Goal: Check status

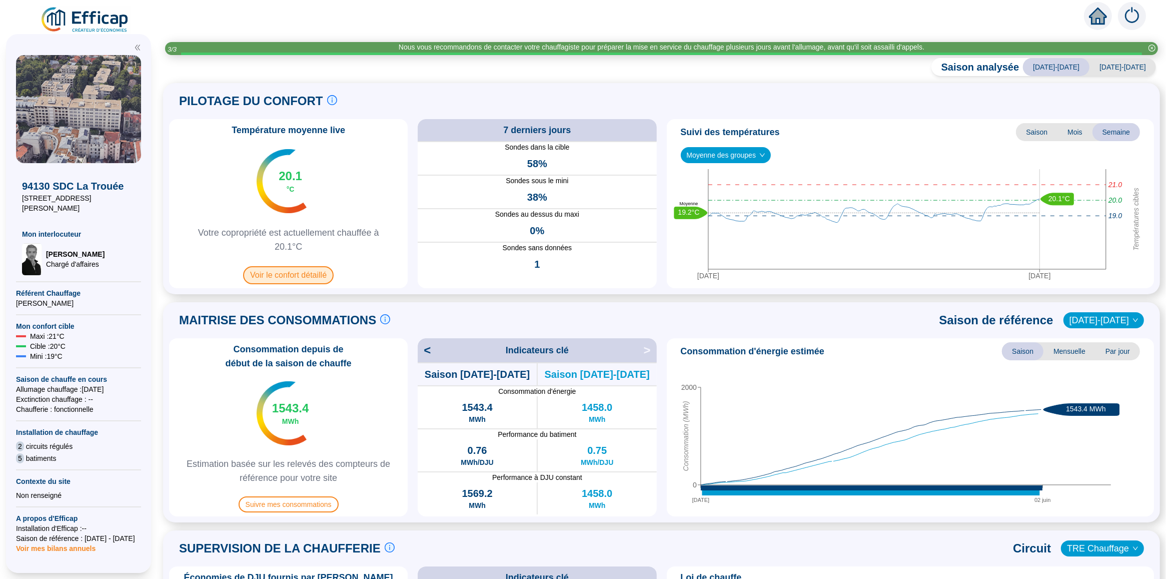
click at [299, 274] on span "Voir le confort détaillé" at bounding box center [288, 275] width 91 height 18
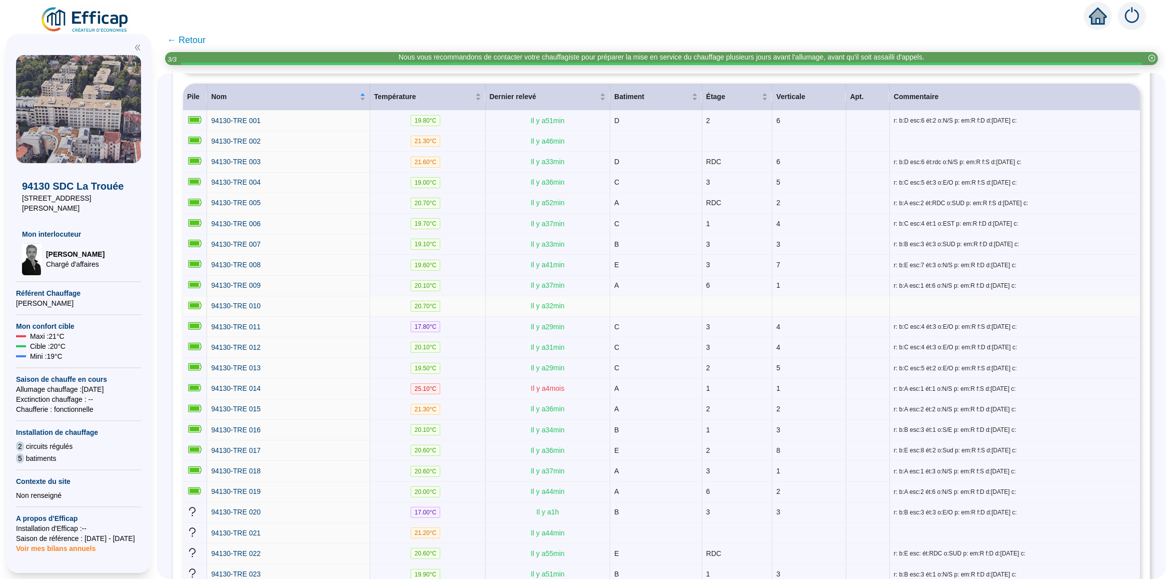
scroll to position [292, 0]
